Goal: Information Seeking & Learning: Compare options

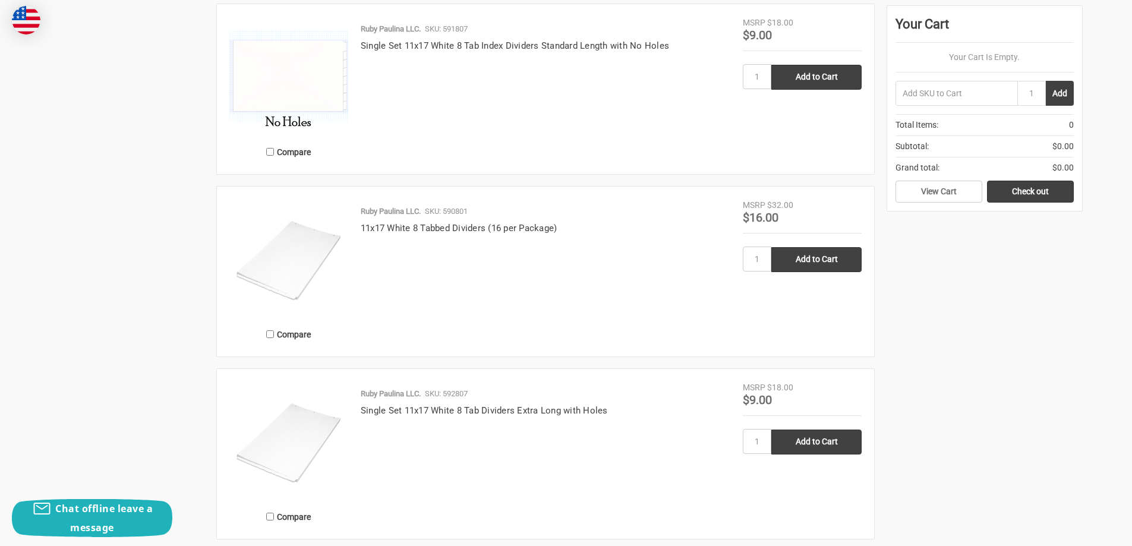
scroll to position [1307, 0]
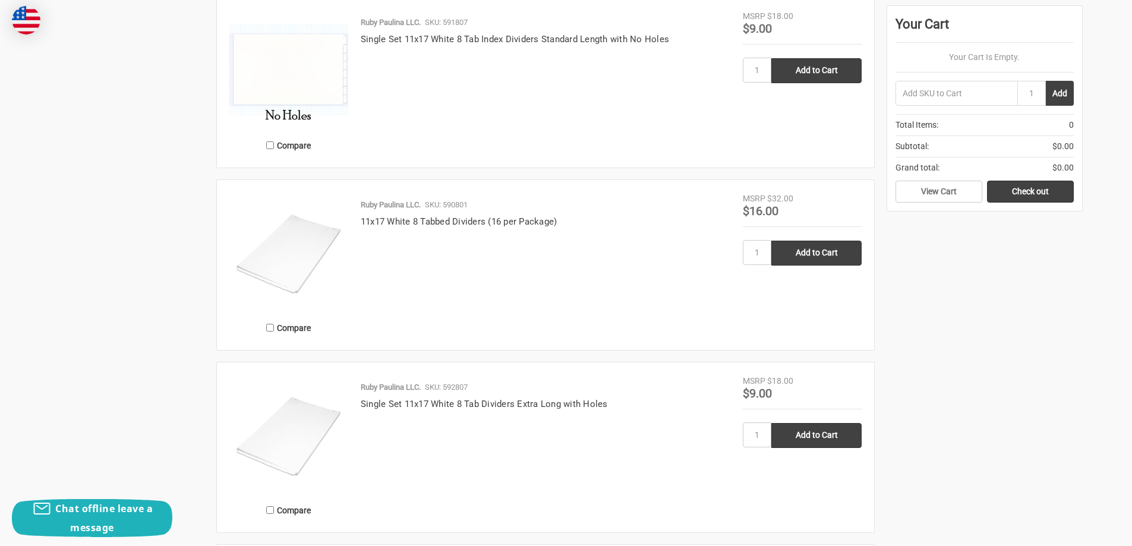
click at [343, 219] on img at bounding box center [288, 252] width 119 height 119
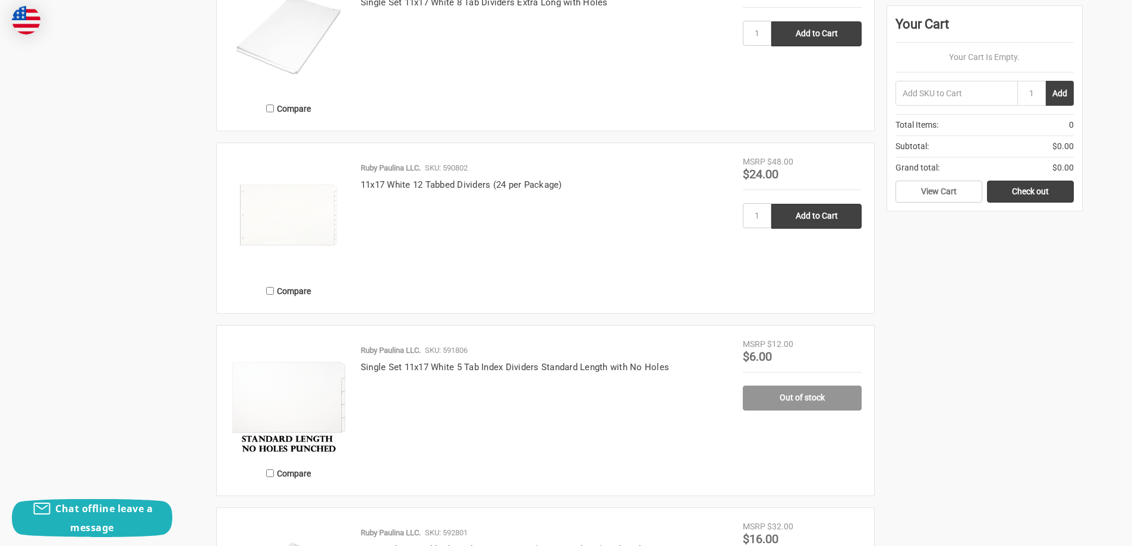
scroll to position [1783, 0]
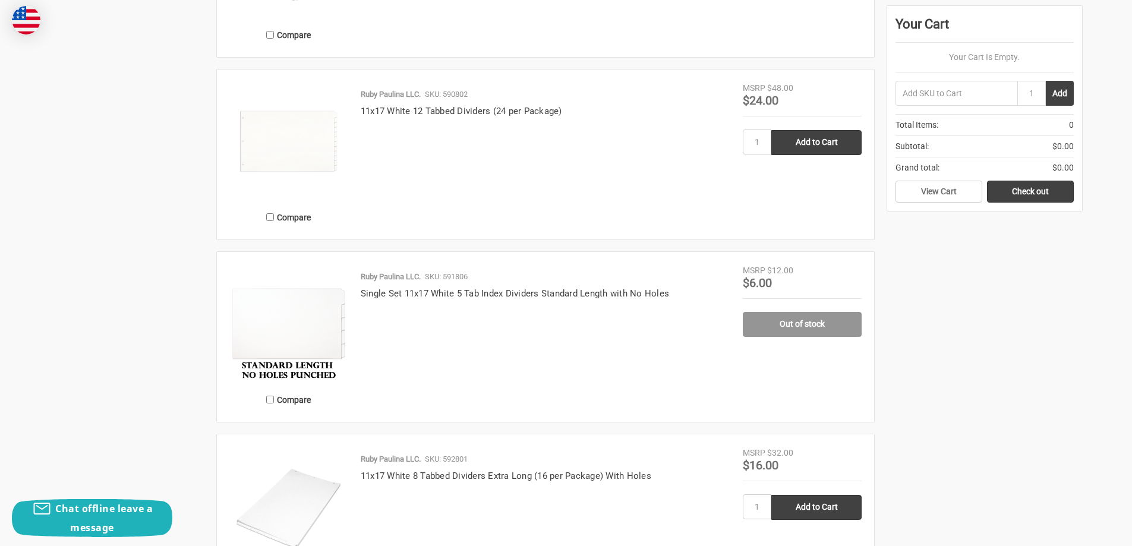
click at [307, 305] on img at bounding box center [288, 323] width 119 height 119
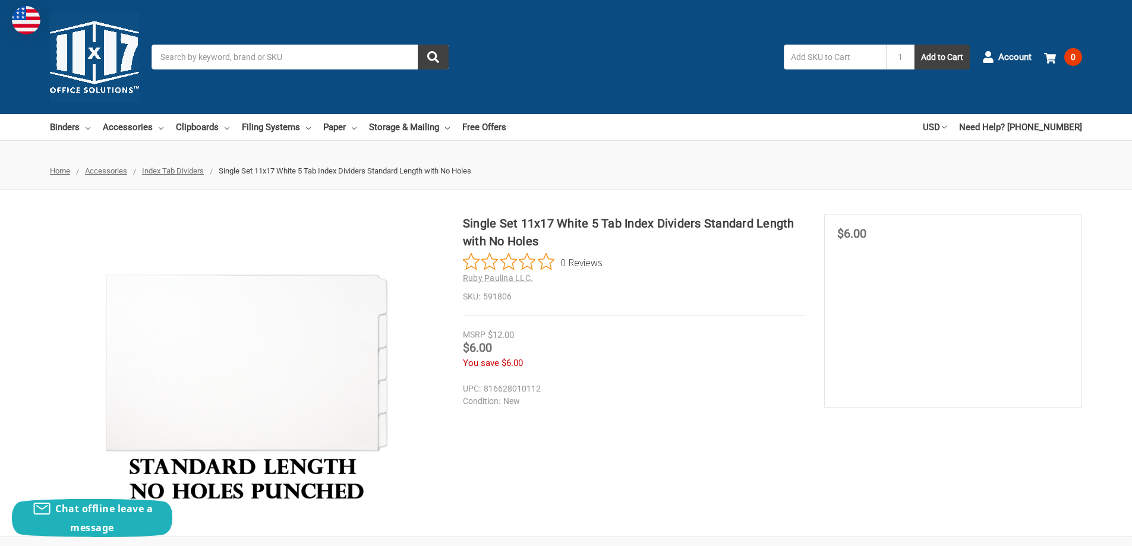
click at [349, 328] on img at bounding box center [246, 363] width 297 height 297
click at [335, 332] on img at bounding box center [246, 363] width 297 height 297
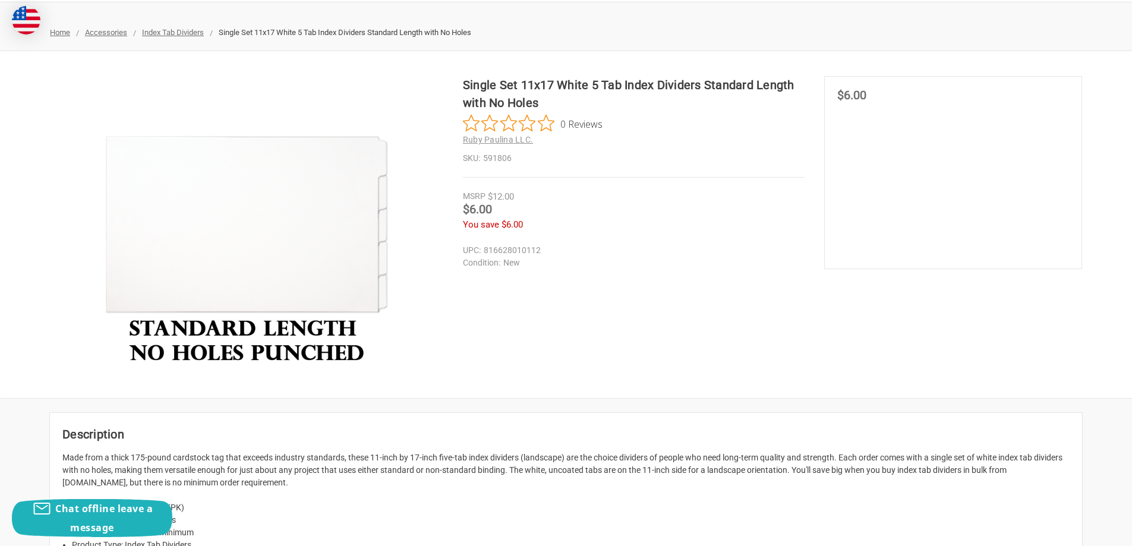
scroll to position [59, 0]
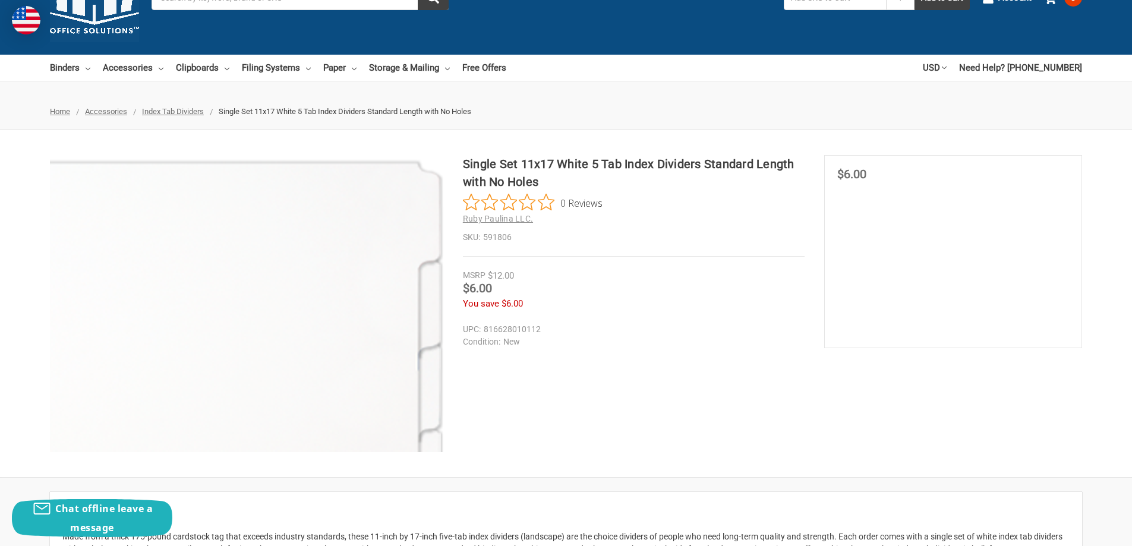
click at [275, 377] on img at bounding box center [82, 387] width 761 height 761
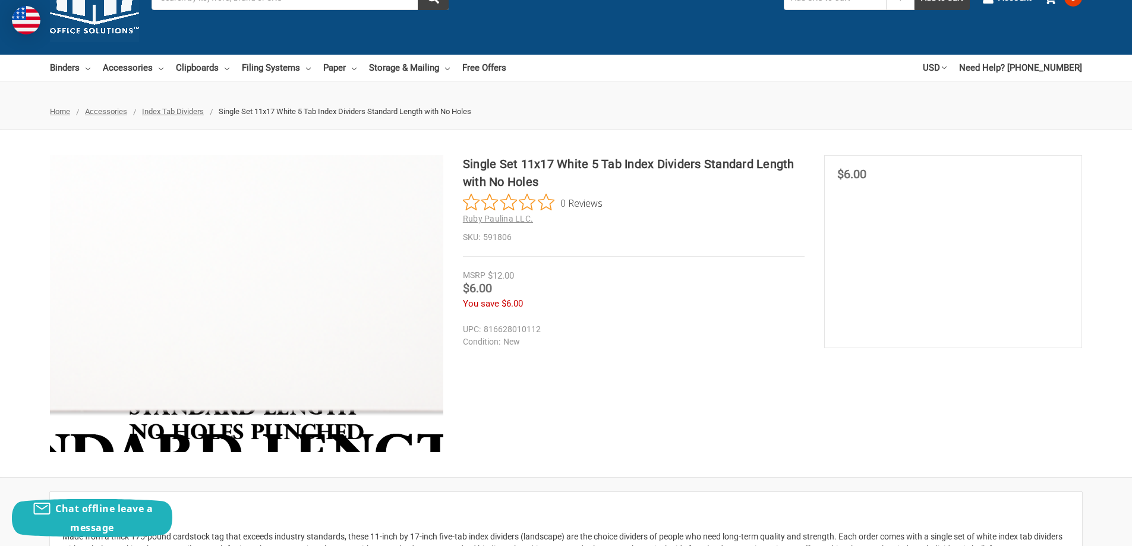
click at [275, 377] on img at bounding box center [219, 188] width 761 height 761
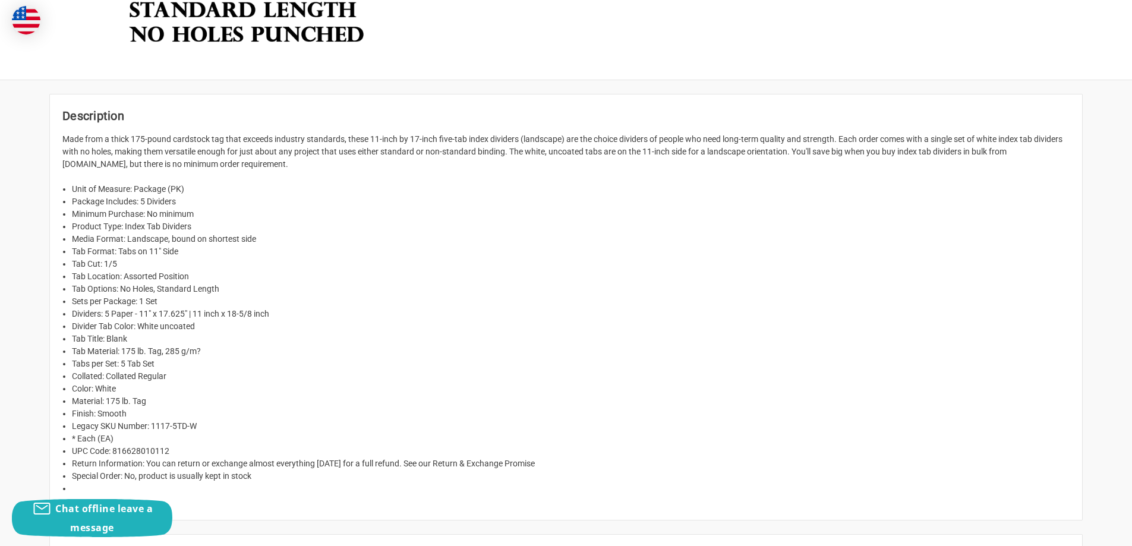
scroll to position [475, 0]
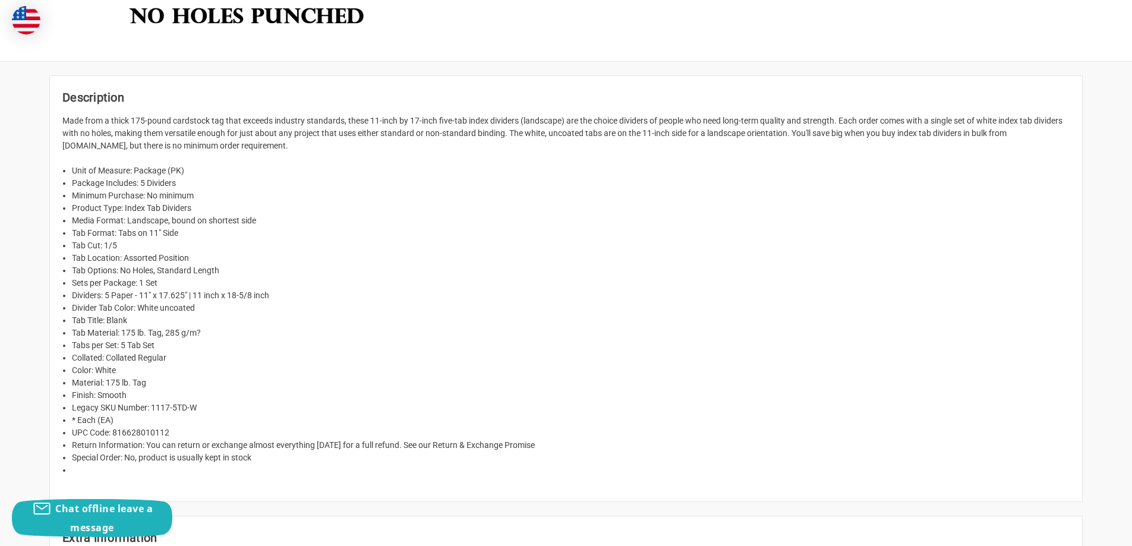
click at [1029, 251] on ul "Unit of Measure: Package (PK) Package Includes: 5 Dividers Minimum Purchase: No…" at bounding box center [571, 321] width 998 height 312
click at [274, 206] on li "Product Type: Index Tab Dividers" at bounding box center [571, 208] width 998 height 12
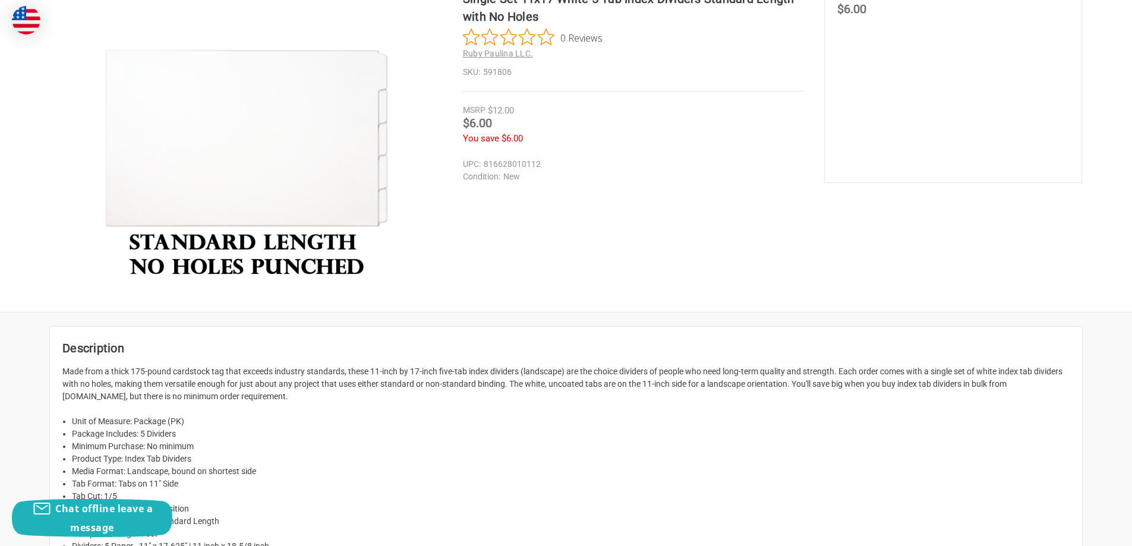
scroll to position [59, 0]
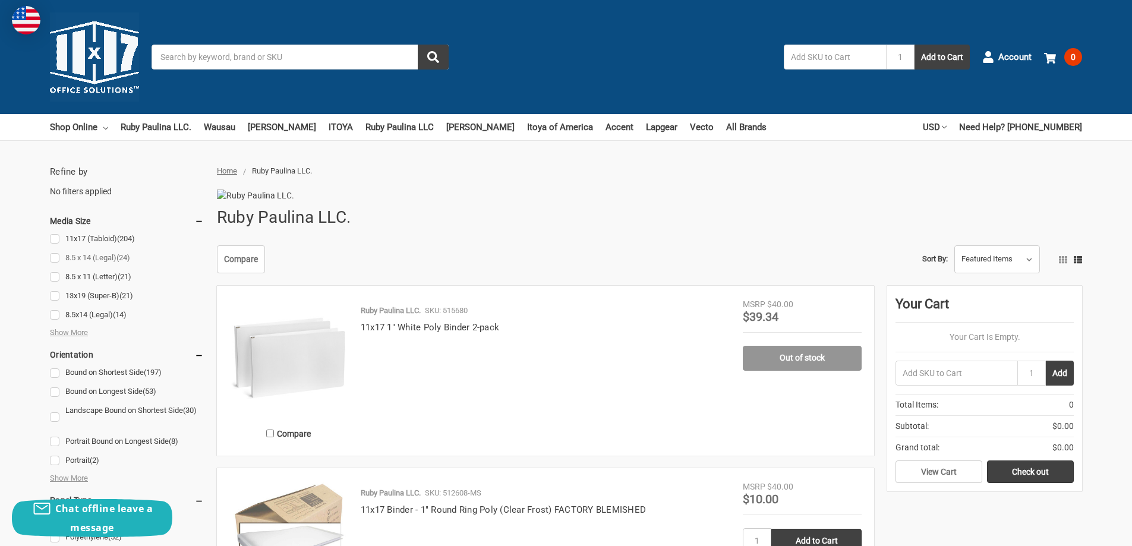
click at [100, 254] on link "8.5 x 14 (Legal) (24)" at bounding box center [127, 258] width 154 height 16
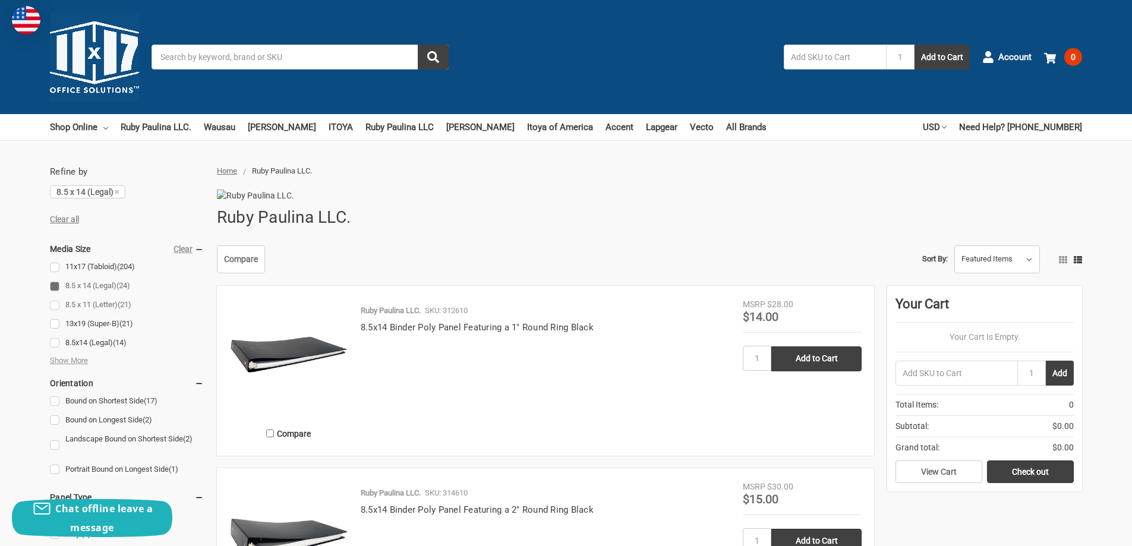
click at [98, 304] on link "8.5 x 11 (Letter) (21)" at bounding box center [127, 305] width 154 height 16
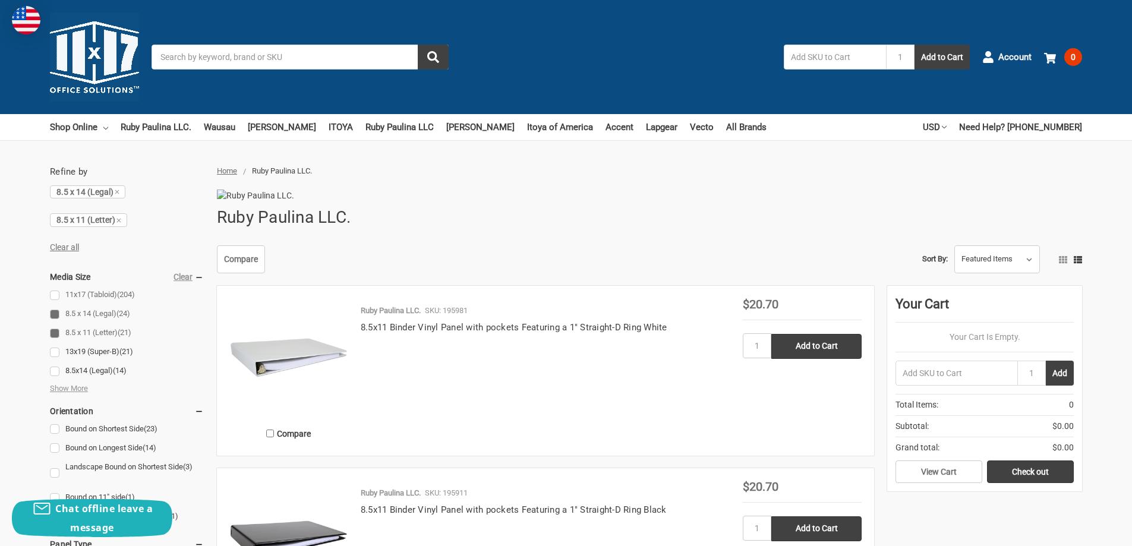
click at [90, 292] on link "11x17 (Tabloid) (204)" at bounding box center [127, 295] width 154 height 16
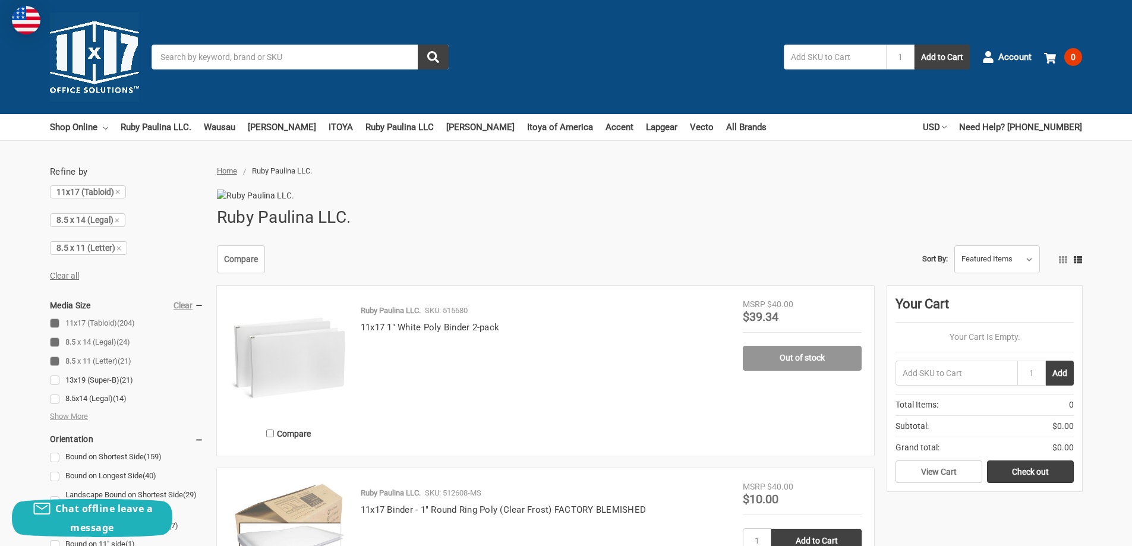
drag, startPoint x: 779, startPoint y: 216, endPoint x: 628, endPoint y: 220, distance: 151.0
click at [738, 202] on div at bounding box center [649, 196] width 865 height 12
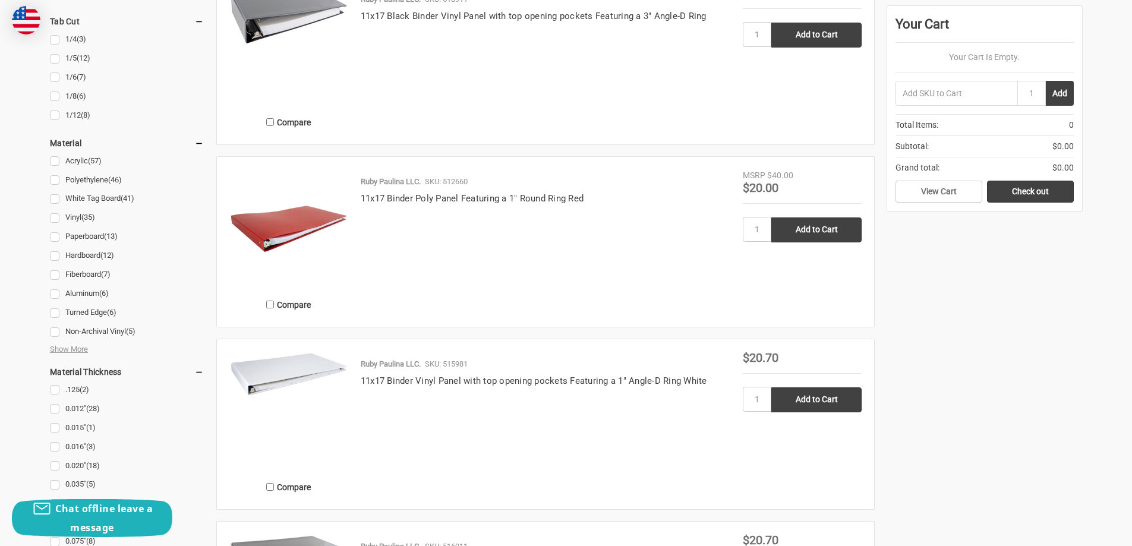
scroll to position [1426, 0]
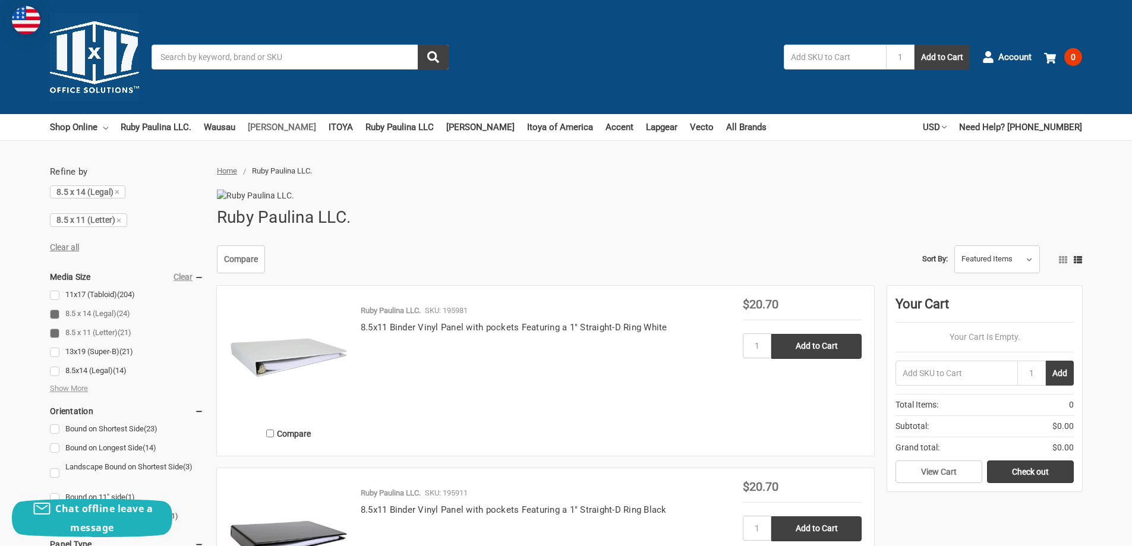
click at [270, 133] on link "[PERSON_NAME]" at bounding box center [282, 127] width 68 height 26
click at [270, 127] on link "[PERSON_NAME]" at bounding box center [282, 127] width 68 height 26
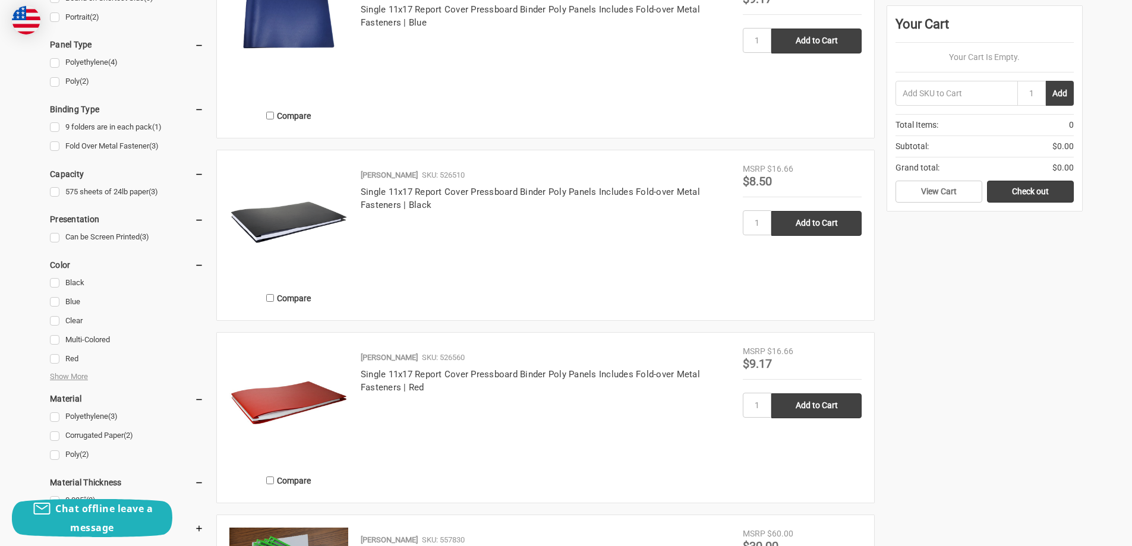
scroll to position [416, 0]
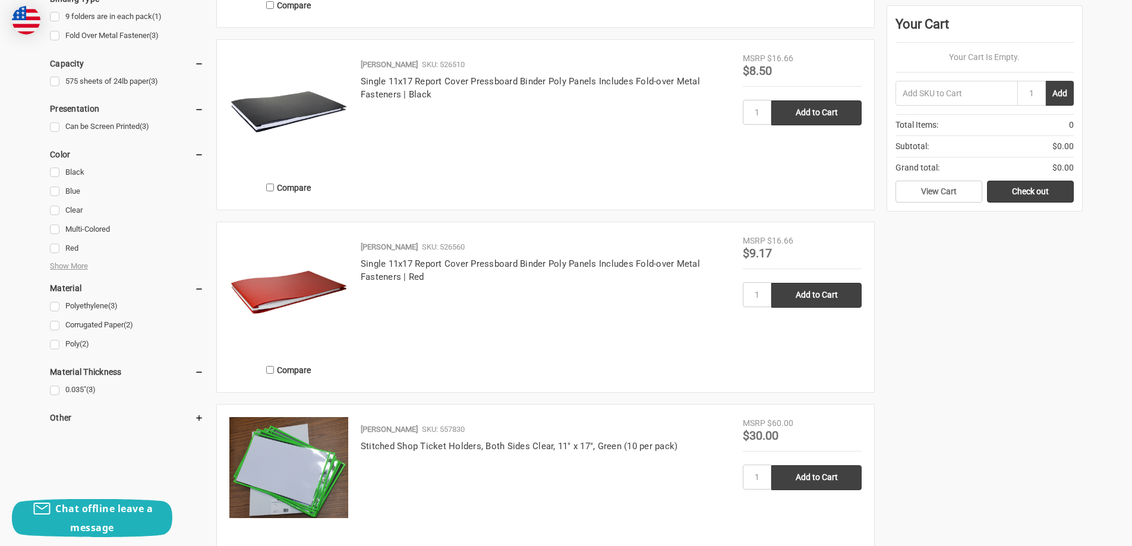
click at [811, 355] on div "MSRP $16.66 Was Price Now $9.17 1 Add to Cart" at bounding box center [802, 307] width 119 height 145
click at [0, 254] on div "Home Ruby Paulina Ruby Paulina Refine by No filters applied Filters Media Size …" at bounding box center [566, 526] width 1132 height 1555
